Goal: Information Seeking & Learning: Learn about a topic

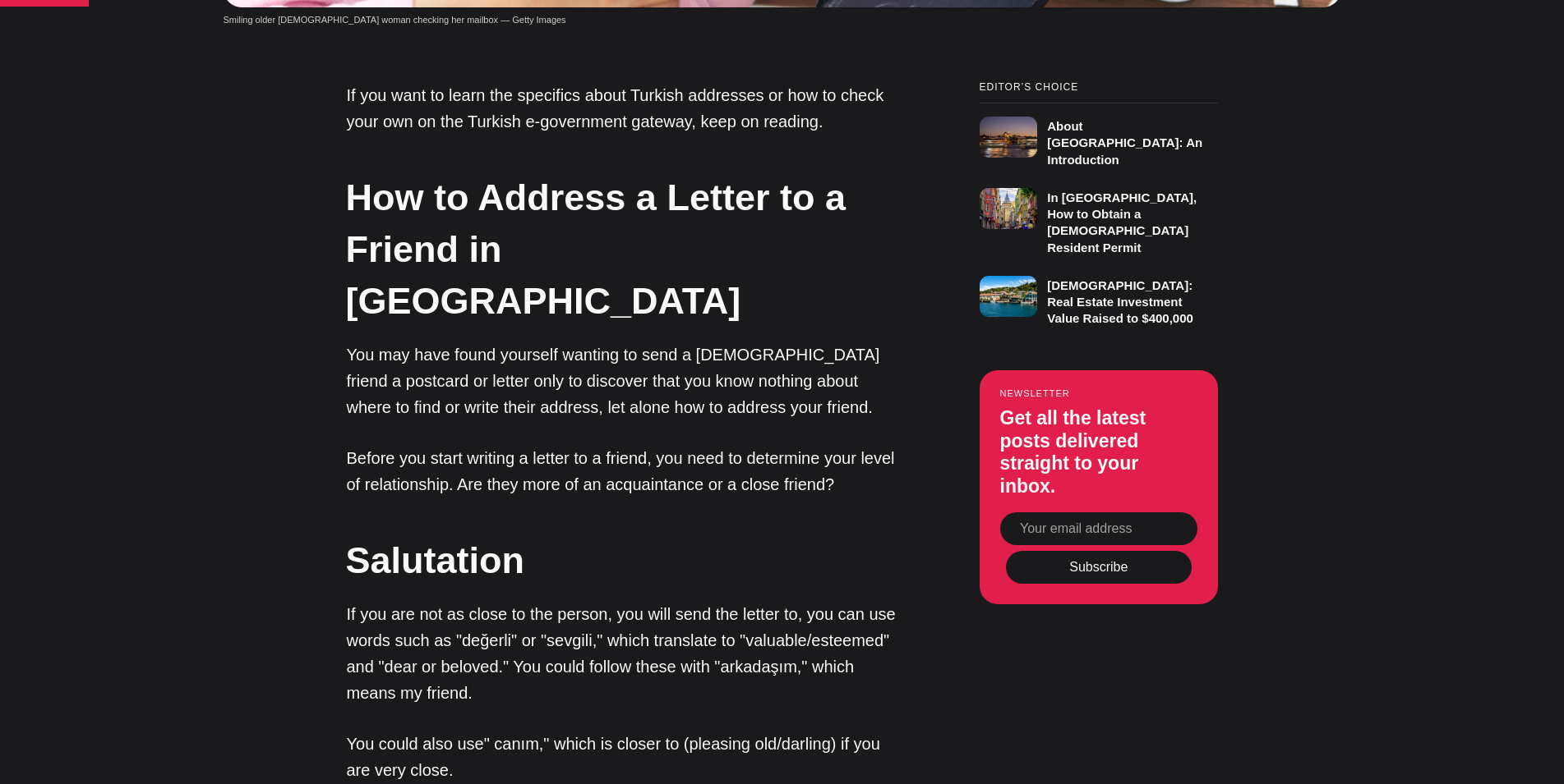
scroll to position [1229, 0]
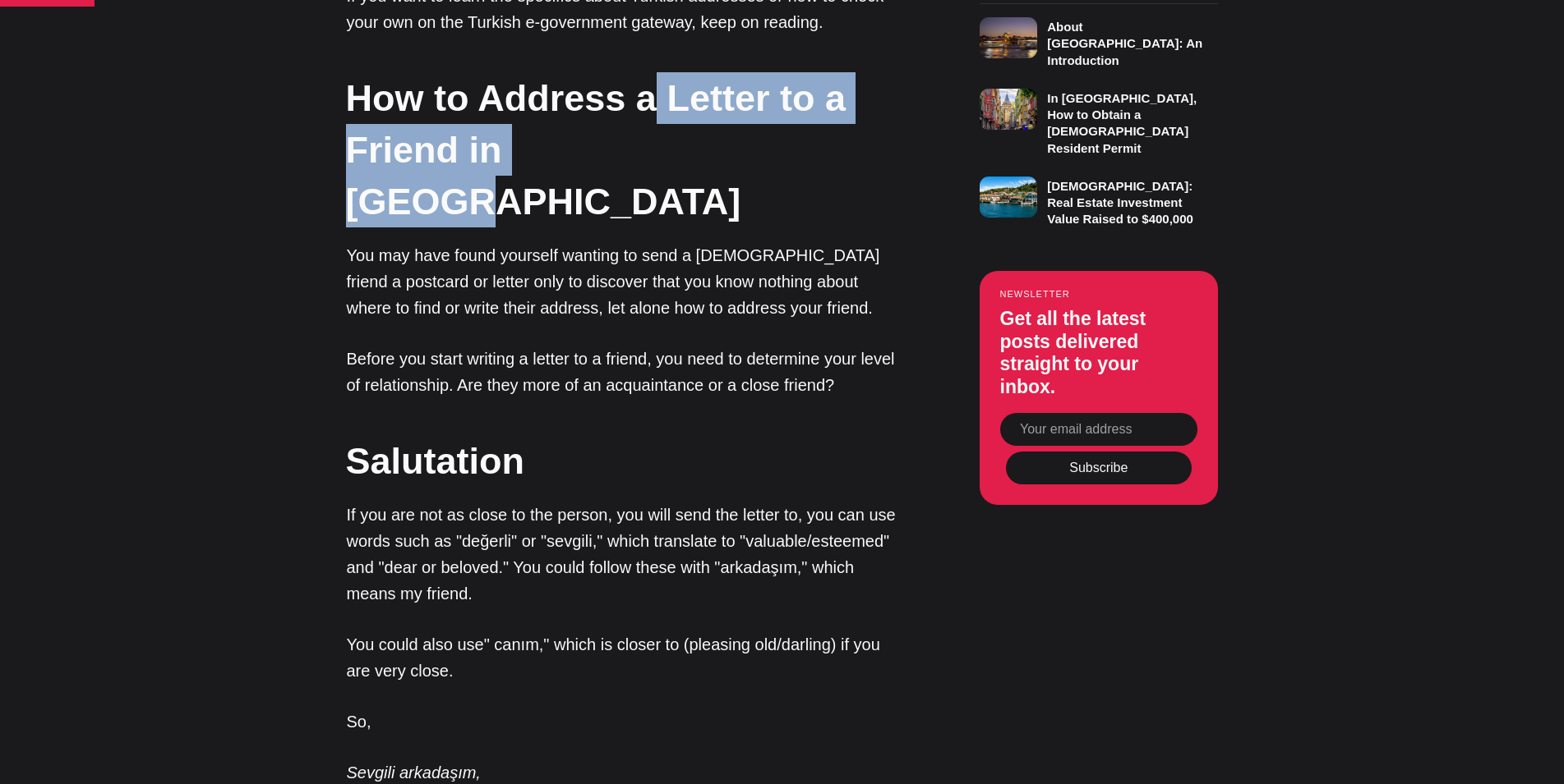
drag, startPoint x: 650, startPoint y: 113, endPoint x: 702, endPoint y: 262, distance: 157.8
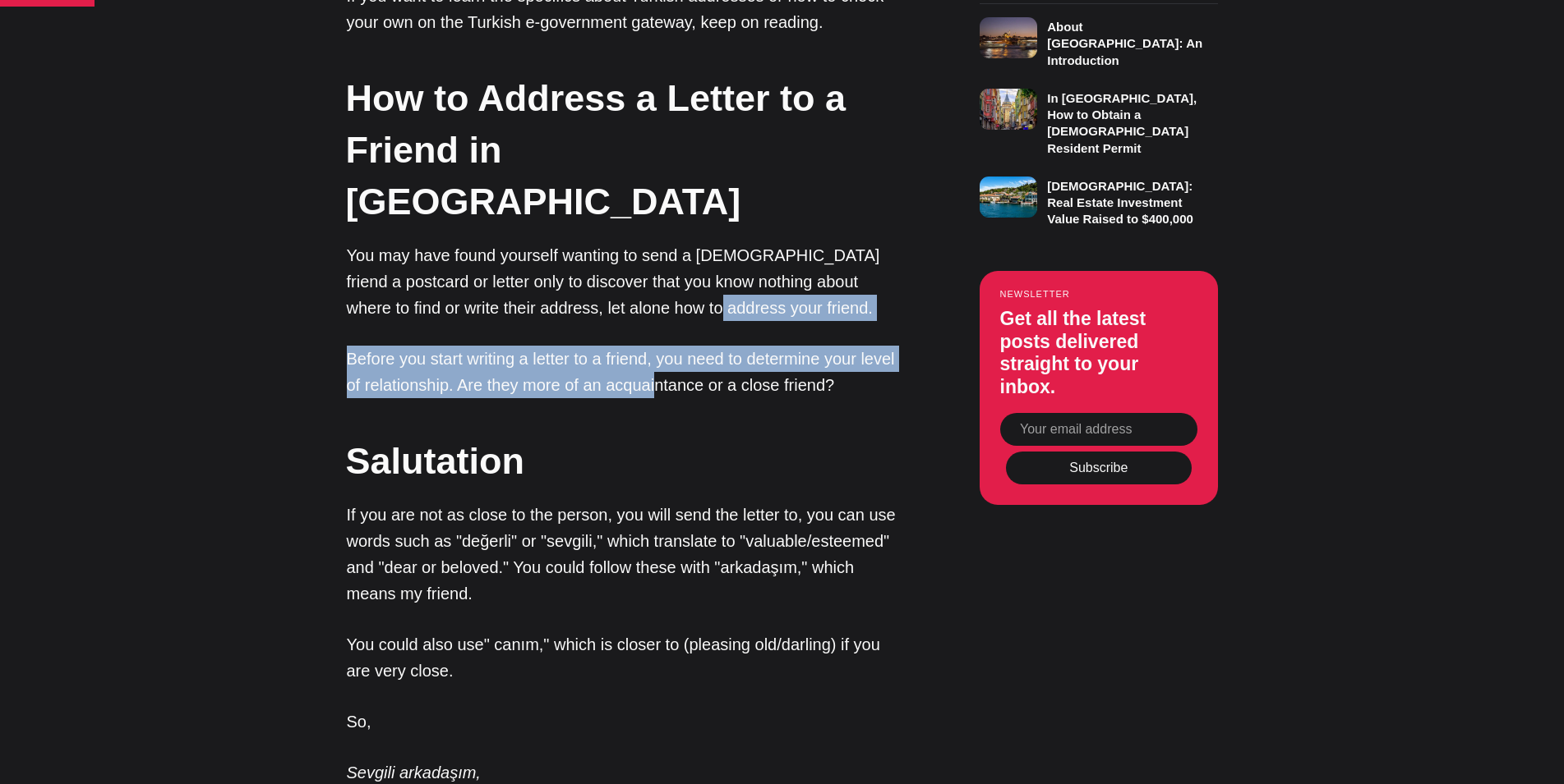
drag, startPoint x: 698, startPoint y: 339, endPoint x: 639, endPoint y: 201, distance: 150.1
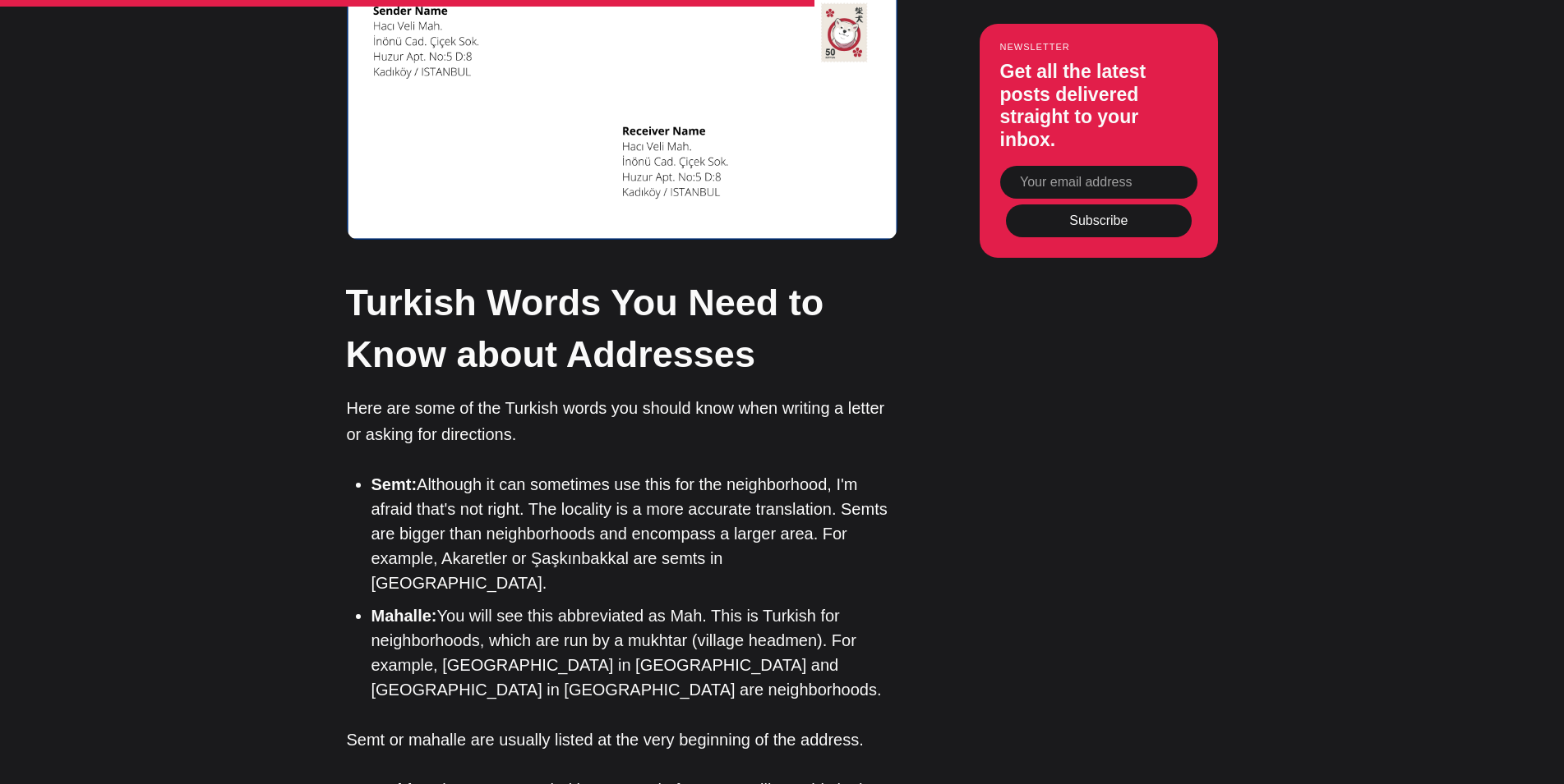
scroll to position [4916, 0]
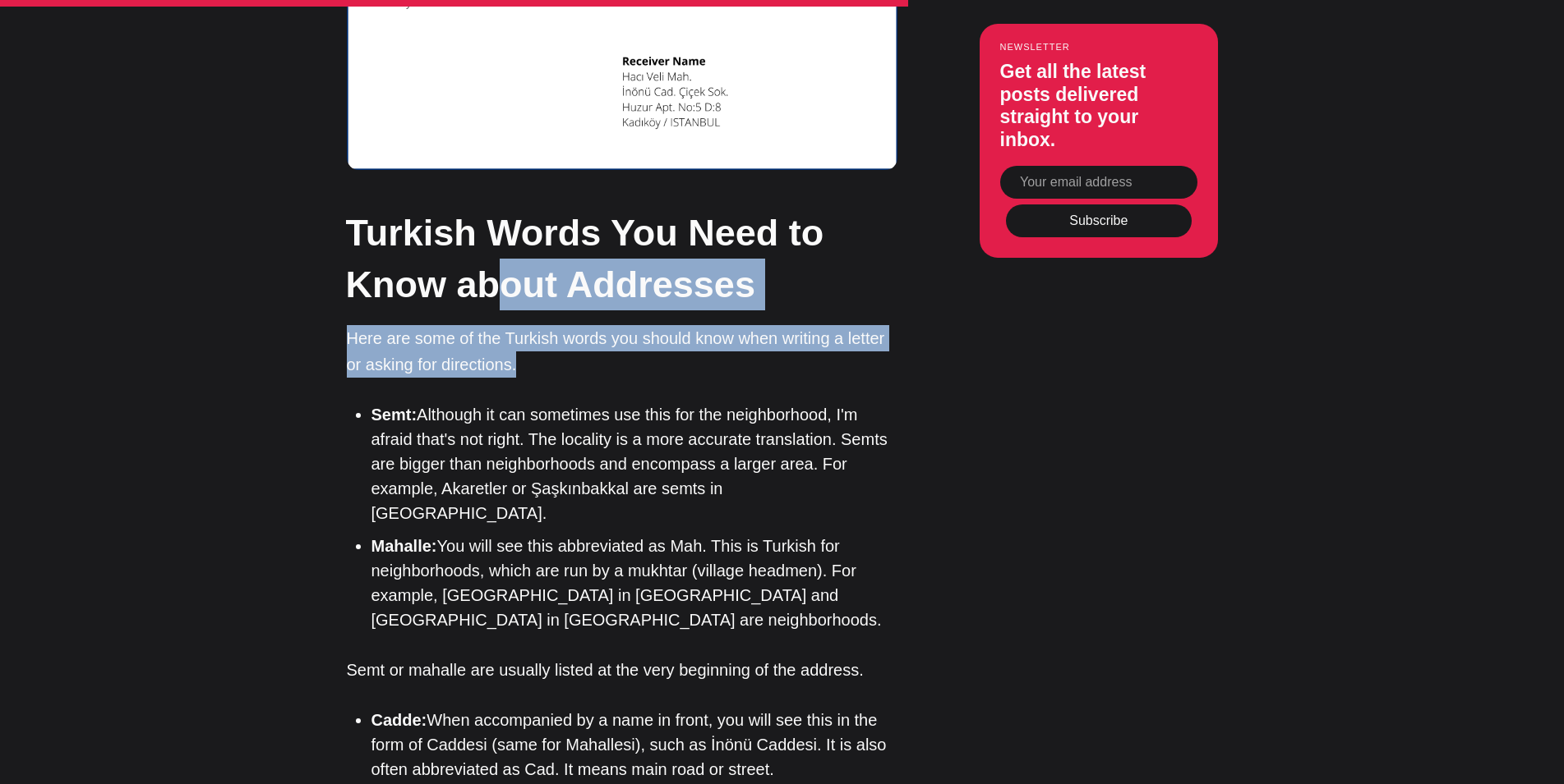
drag, startPoint x: 494, startPoint y: 226, endPoint x: 605, endPoint y: 363, distance: 176.3
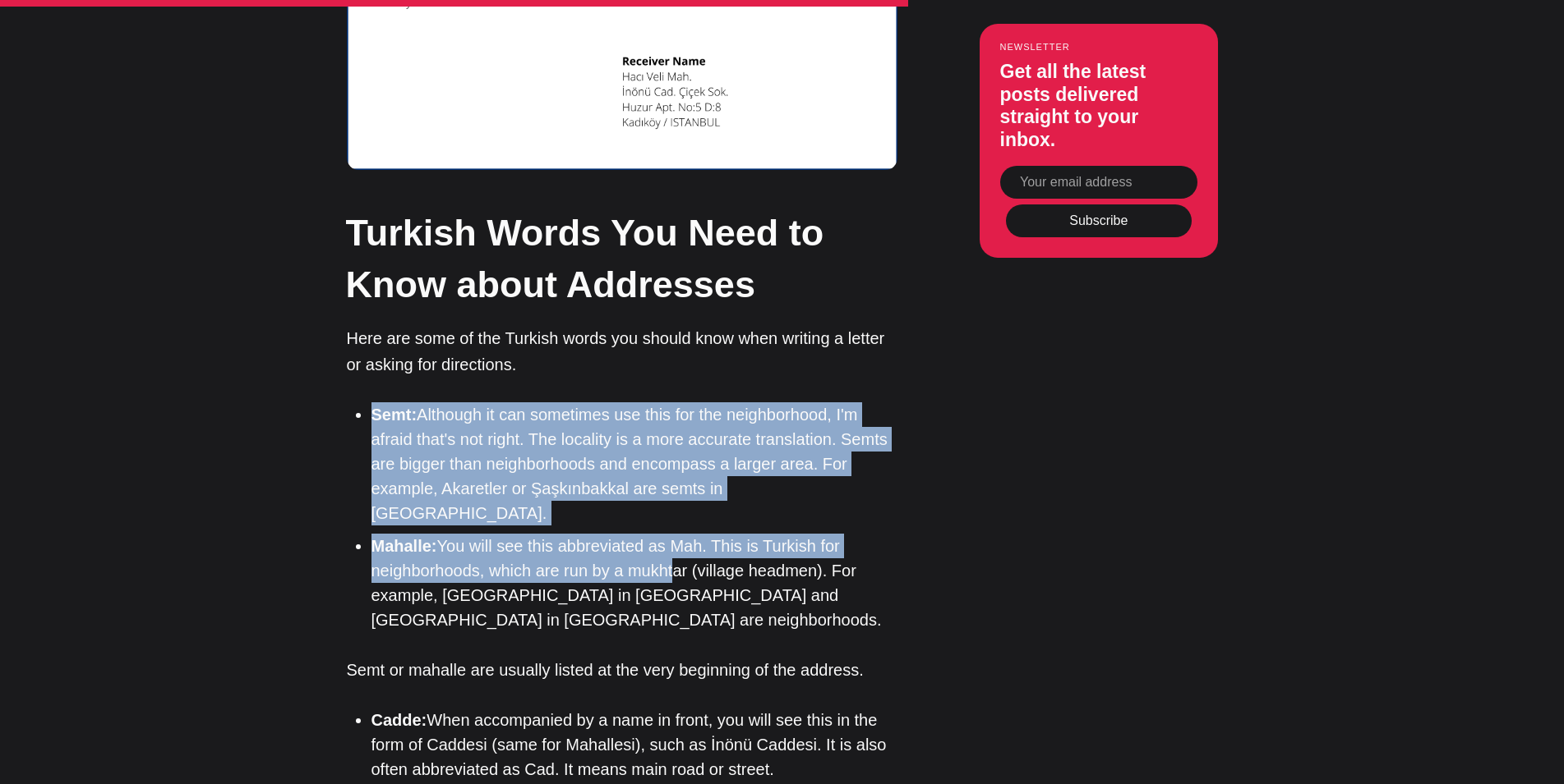
drag, startPoint x: 670, startPoint y: 490, endPoint x: 510, endPoint y: 255, distance: 284.3
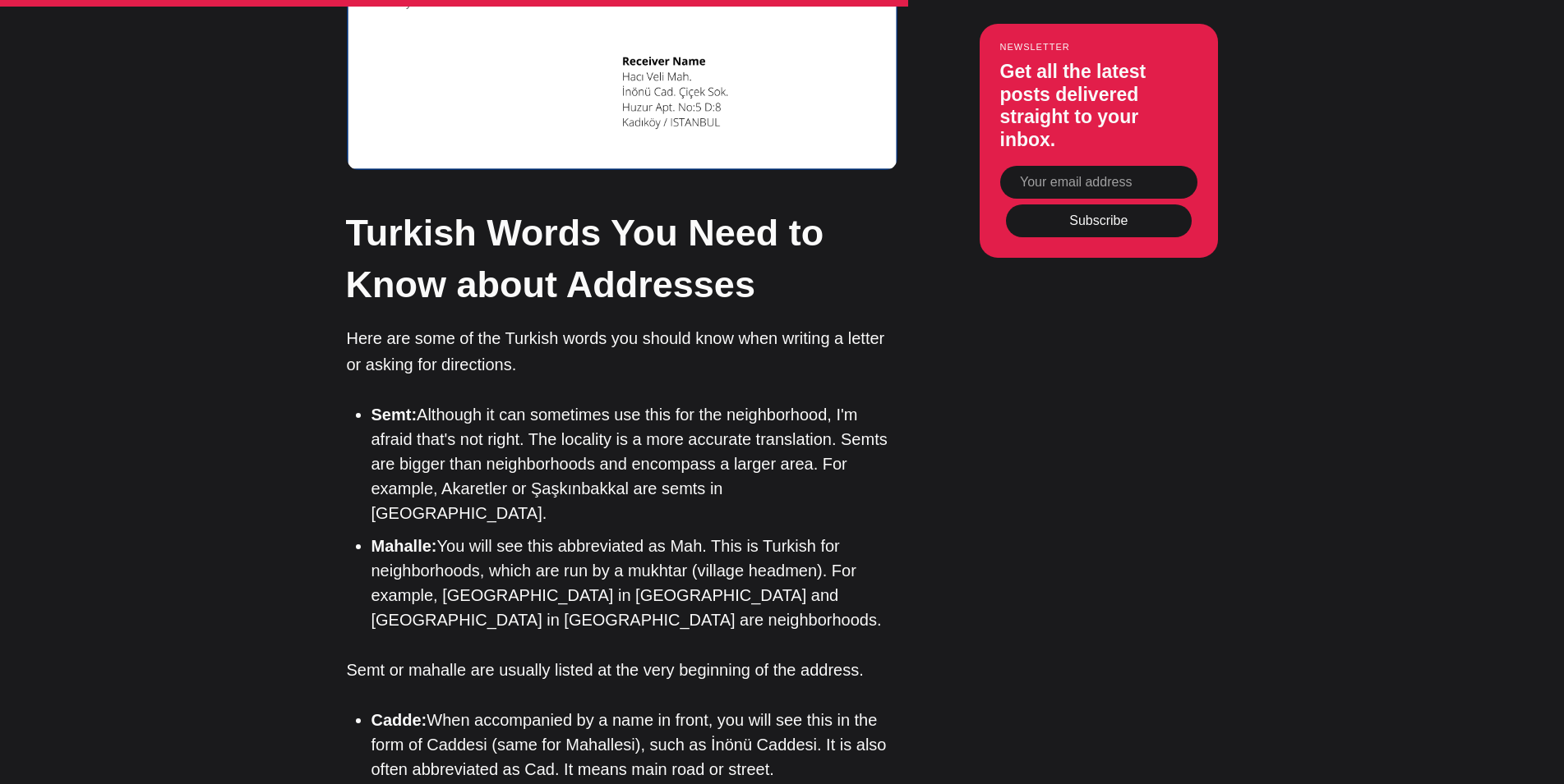
drag, startPoint x: 510, startPoint y: 255, endPoint x: 408, endPoint y: 208, distance: 112.3
click at [502, 247] on h2 "Turkish Words You Need to Know about Addresses" at bounding box center [621, 258] width 550 height 103
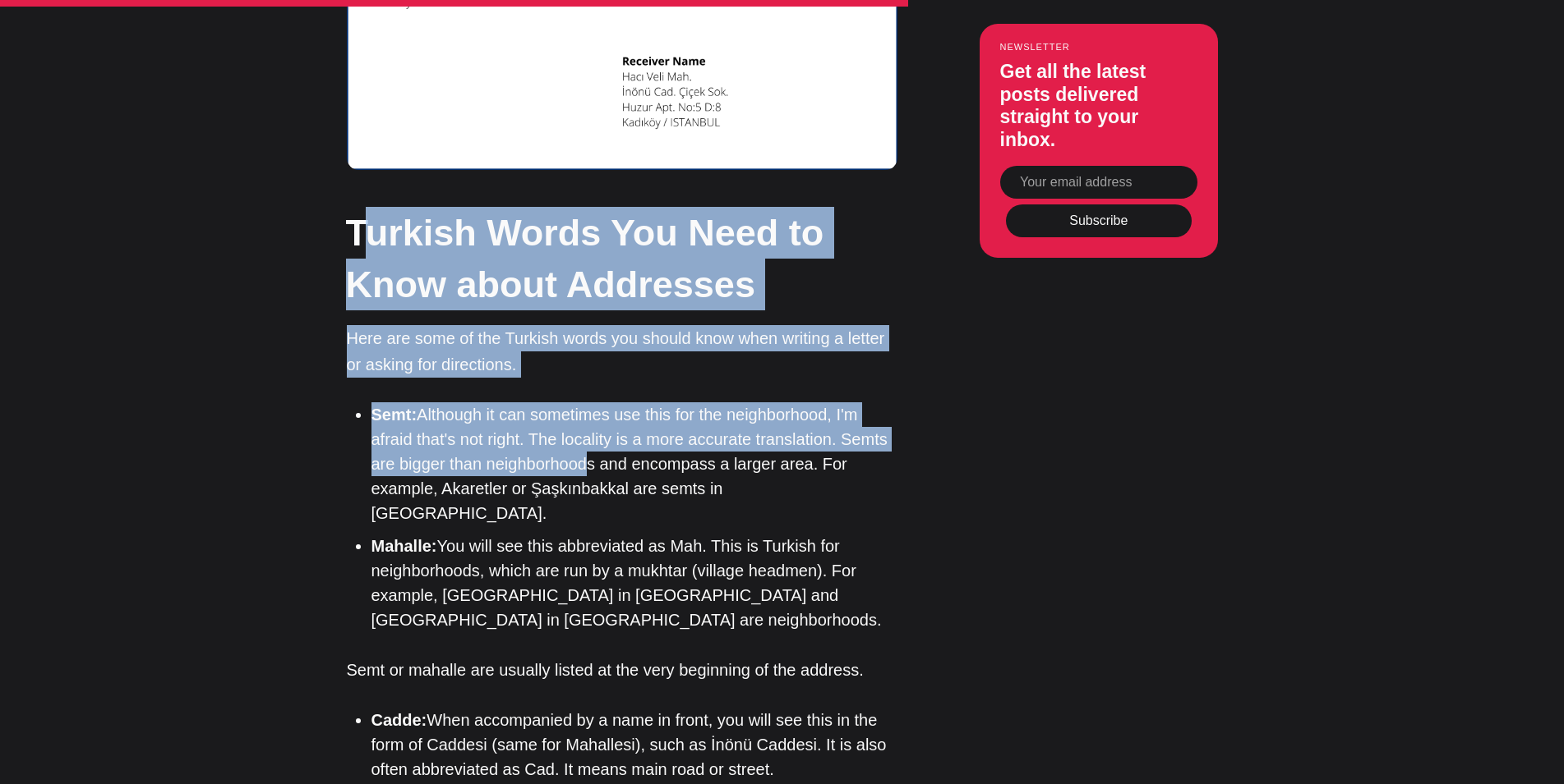
drag, startPoint x: 376, startPoint y: 201, endPoint x: 605, endPoint y: 482, distance: 362.5
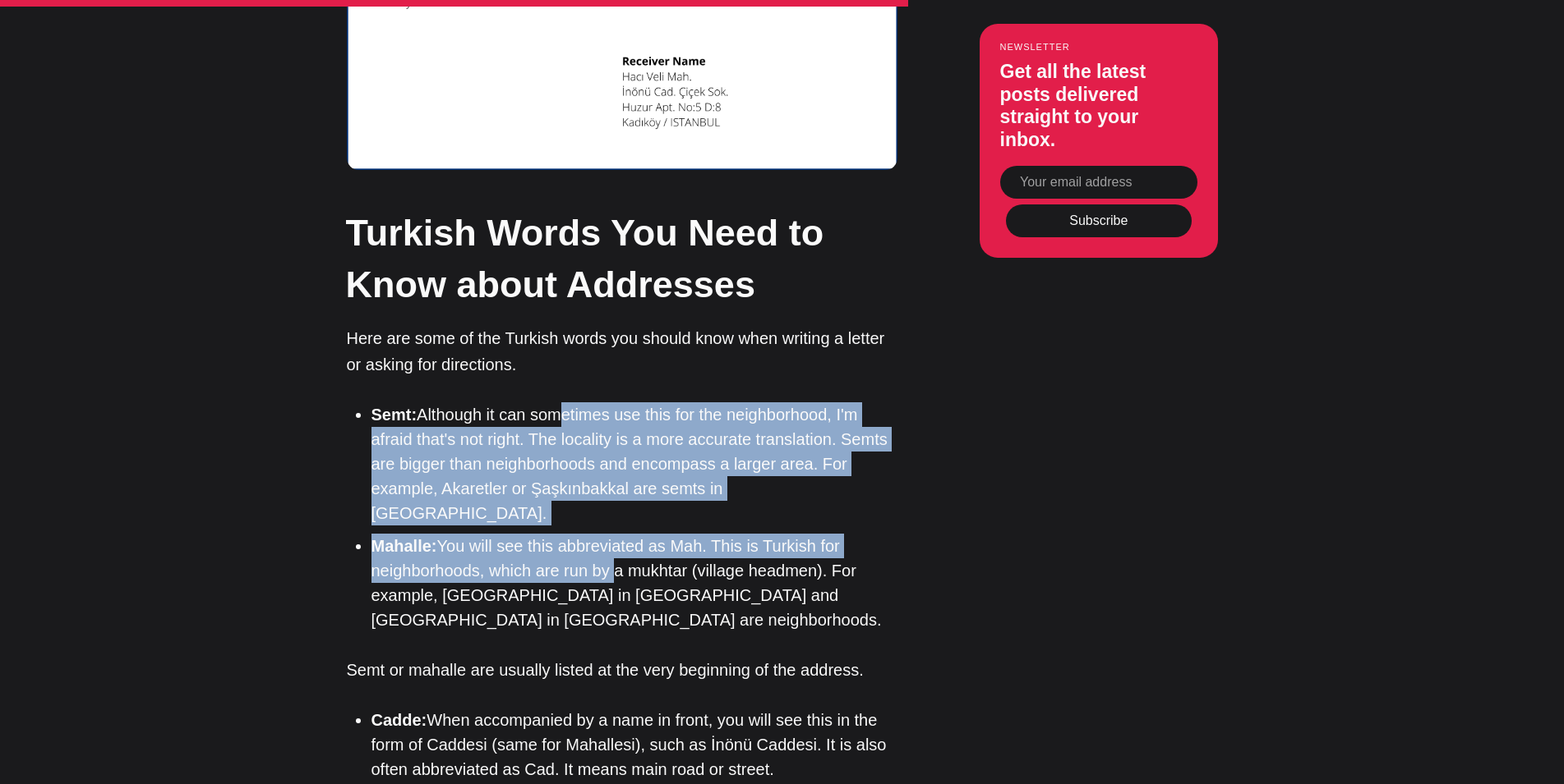
drag, startPoint x: 586, startPoint y: 421, endPoint x: 553, endPoint y: 300, distance: 125.4
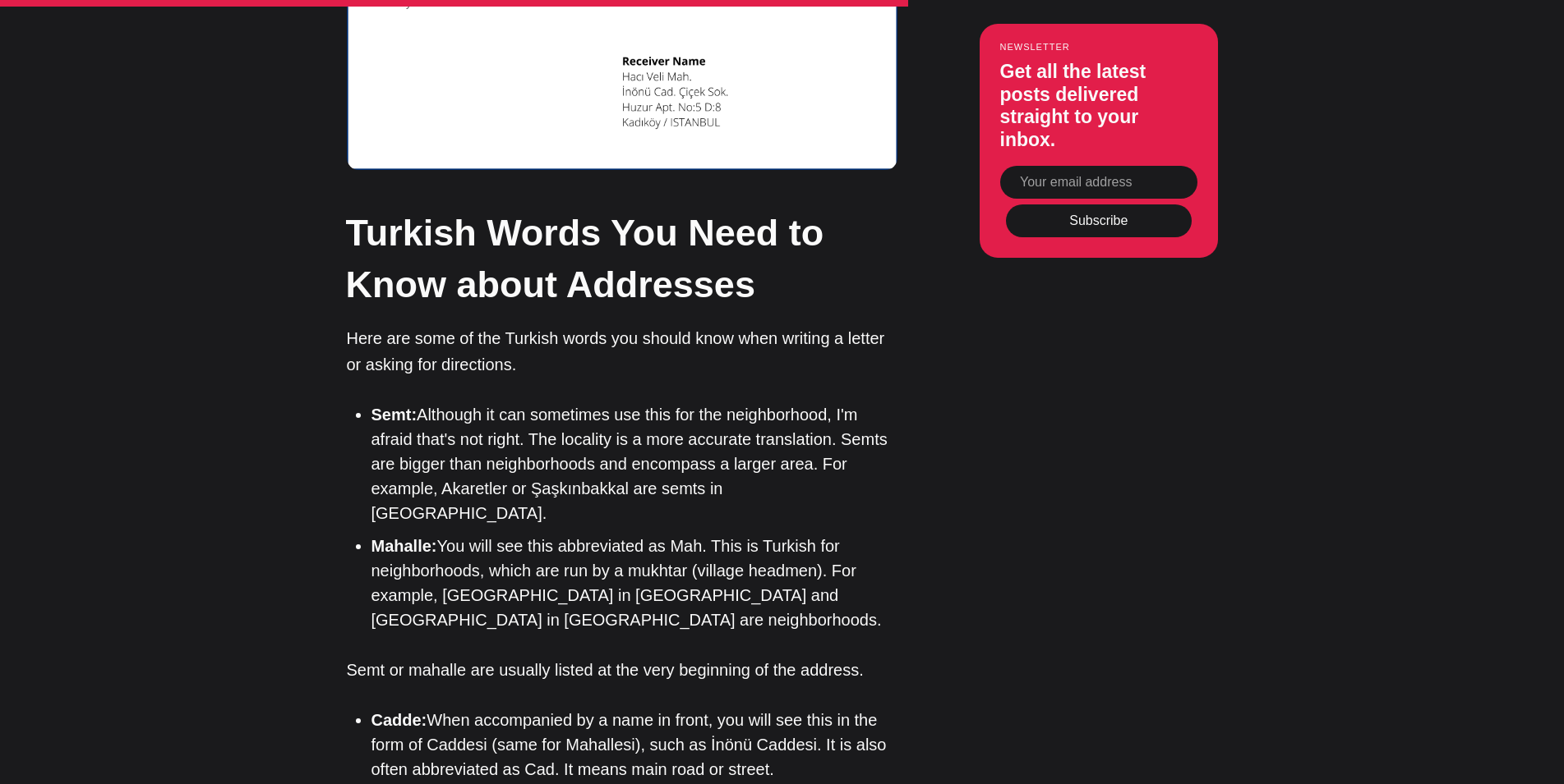
click at [553, 325] on p "Here are some of the Turkish words you should know when writing a letter or ask…" at bounding box center [622, 351] width 550 height 52
